Goal: Information Seeking & Learning: Understand process/instructions

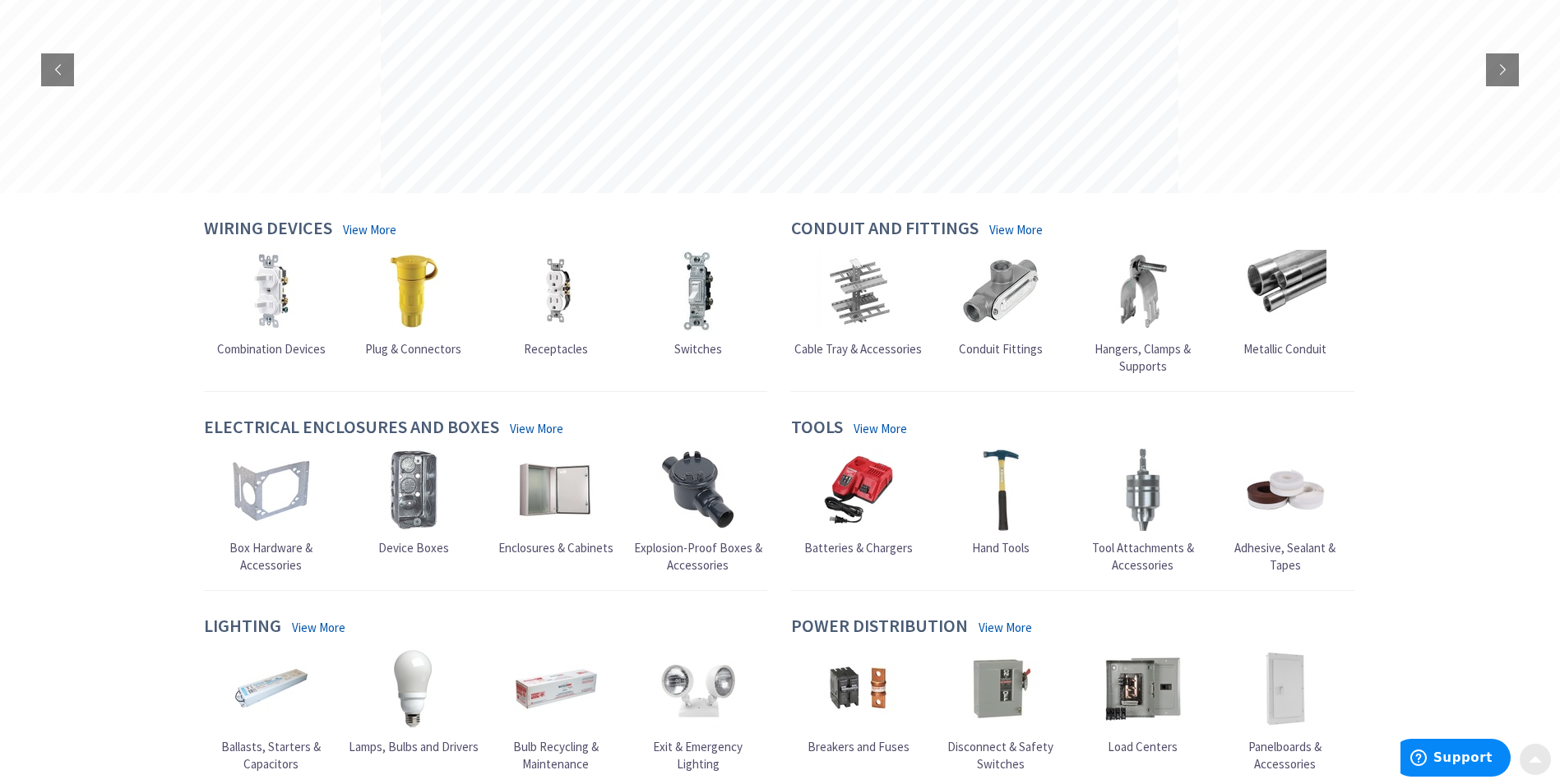
scroll to position [238, 0]
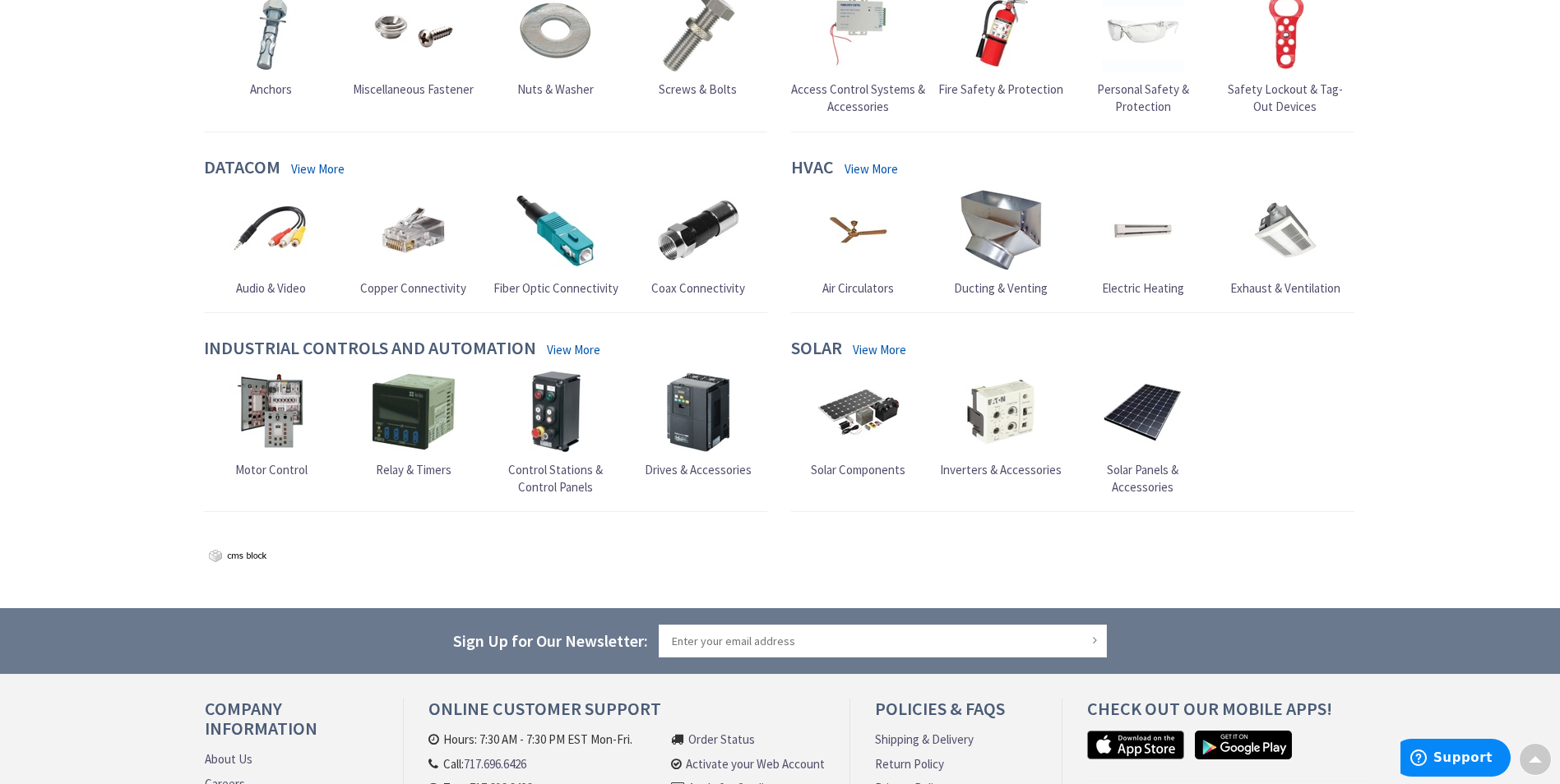
scroll to position [1500, 0]
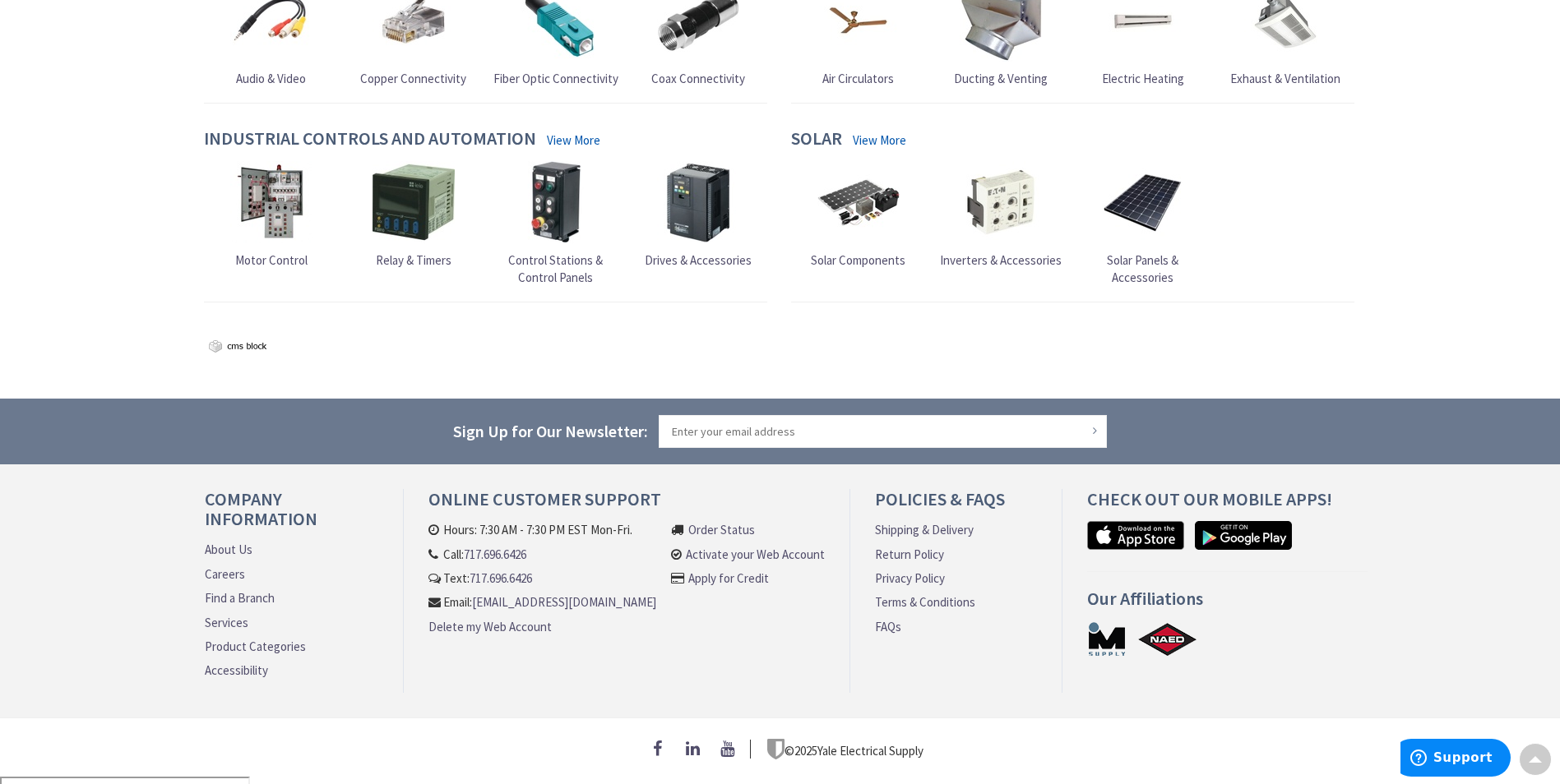
click at [906, 528] on link "Shipping & Delivery" at bounding box center [924, 530] width 98 height 18
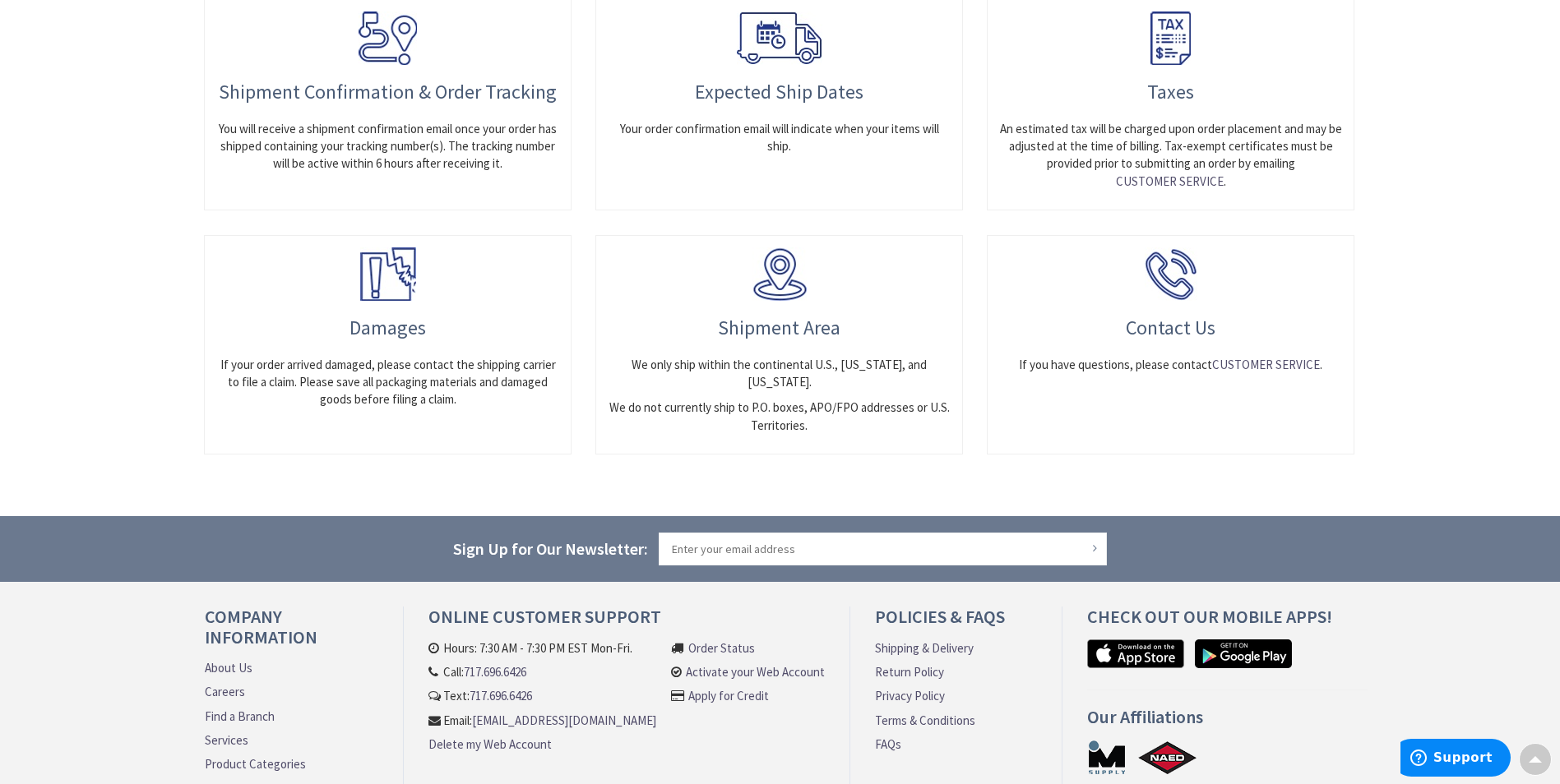
scroll to position [956, 0]
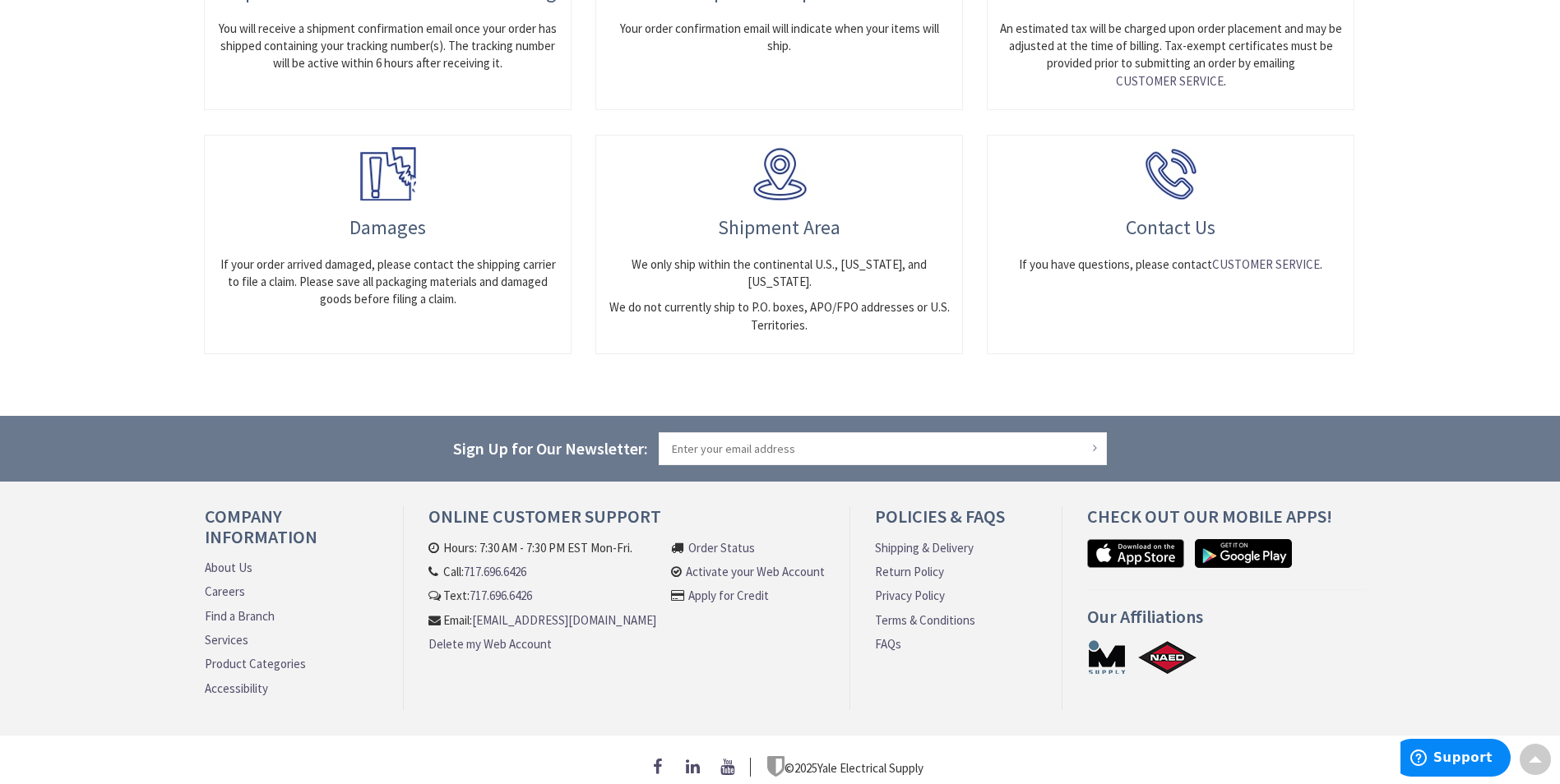
click at [0, 783] on div at bounding box center [0, 795] width 0 height 0
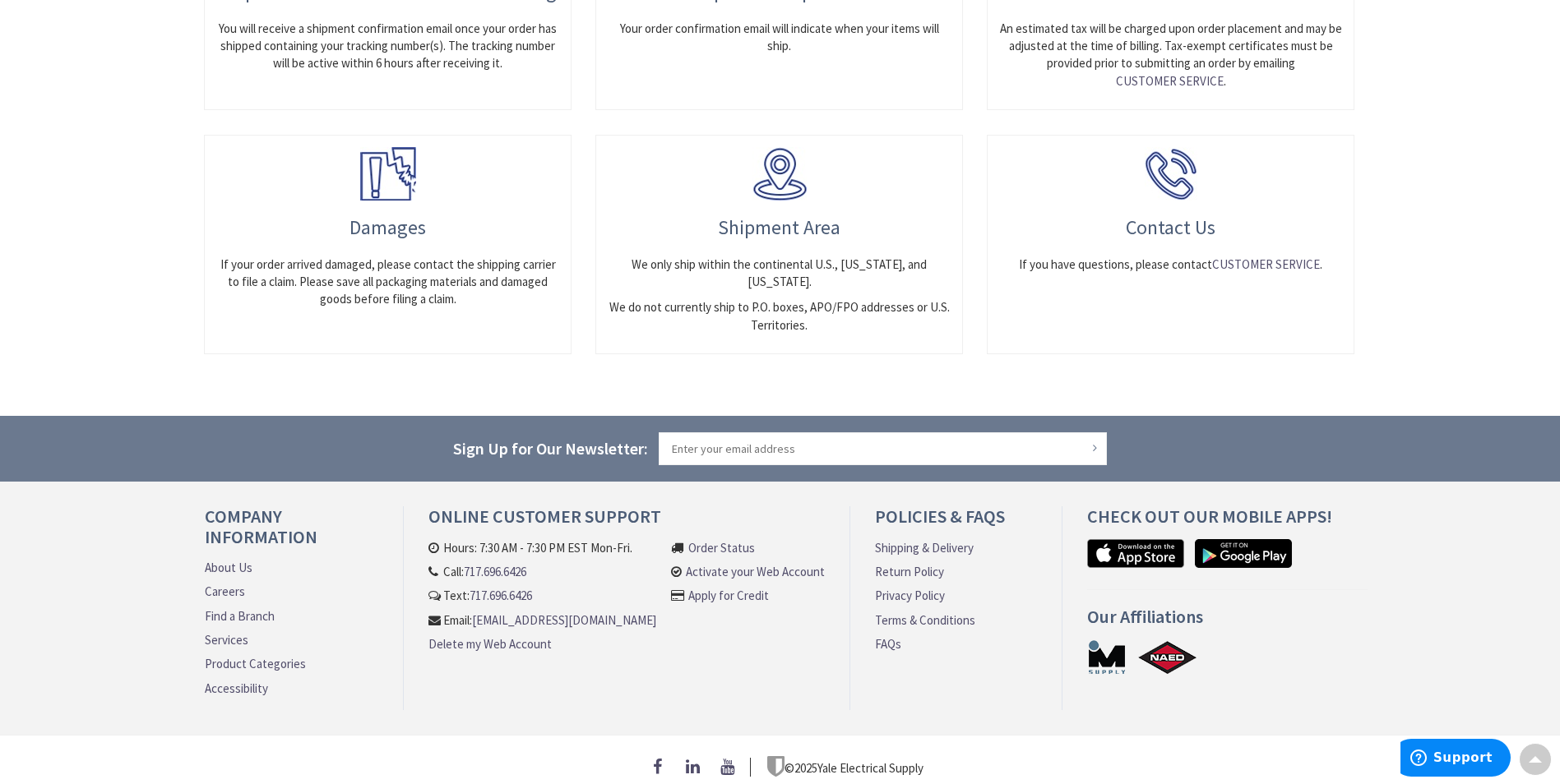
click at [0, 783] on div at bounding box center [0, 795] width 0 height 0
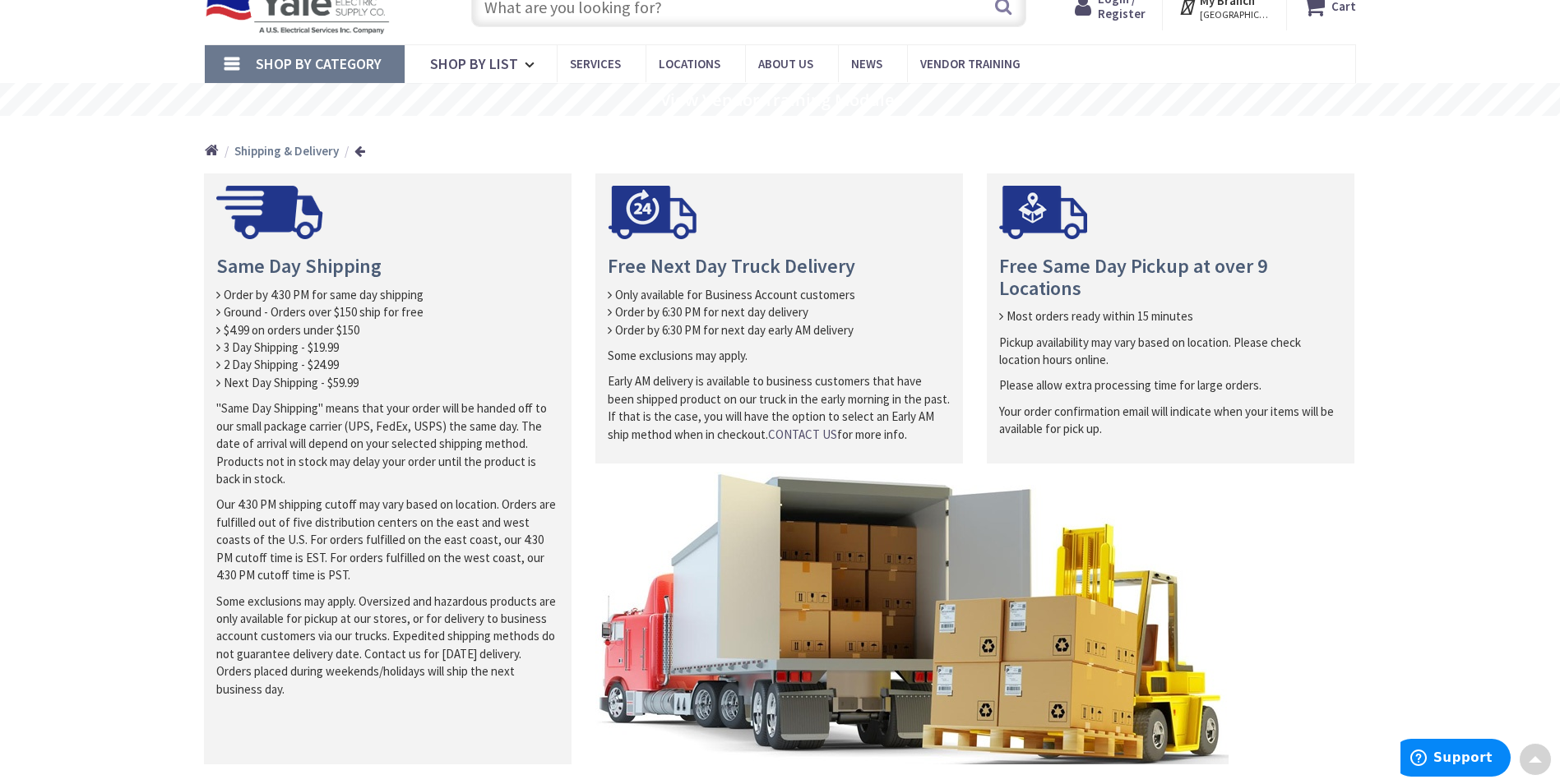
scroll to position [0, 0]
